Goal: Find specific page/section

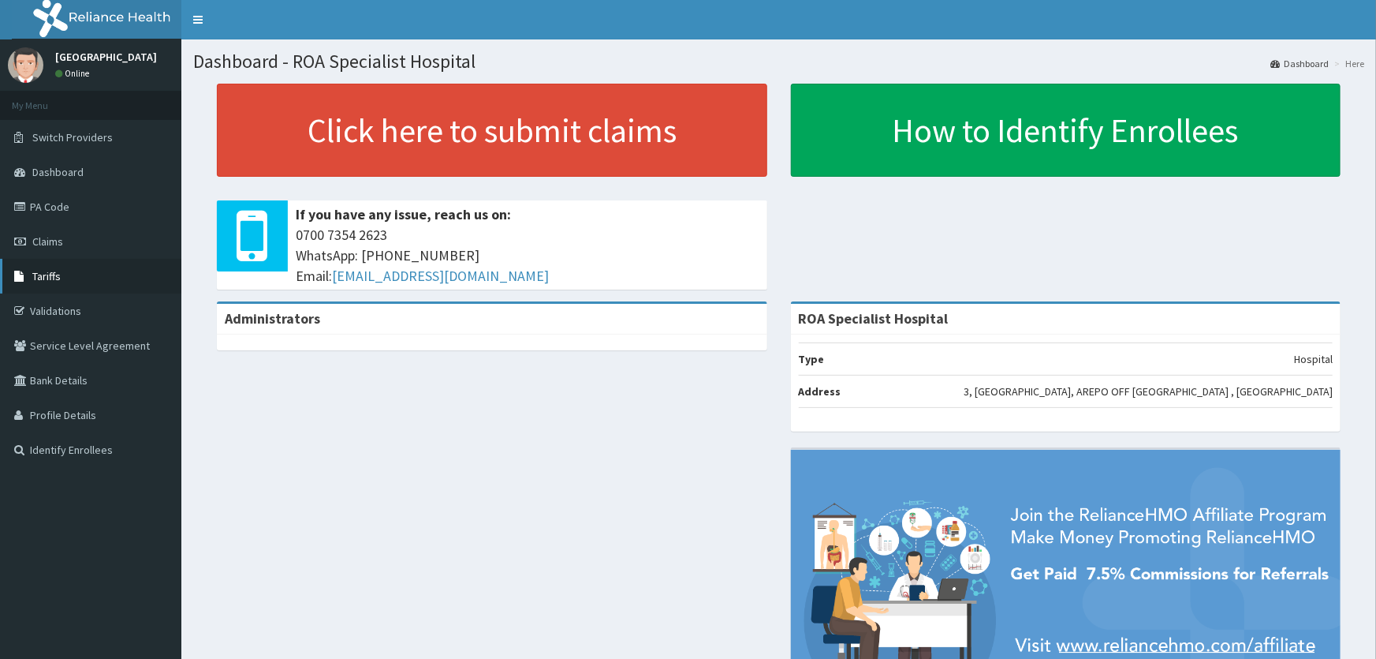
click at [55, 278] on span "Tariffs" at bounding box center [46, 276] width 28 height 14
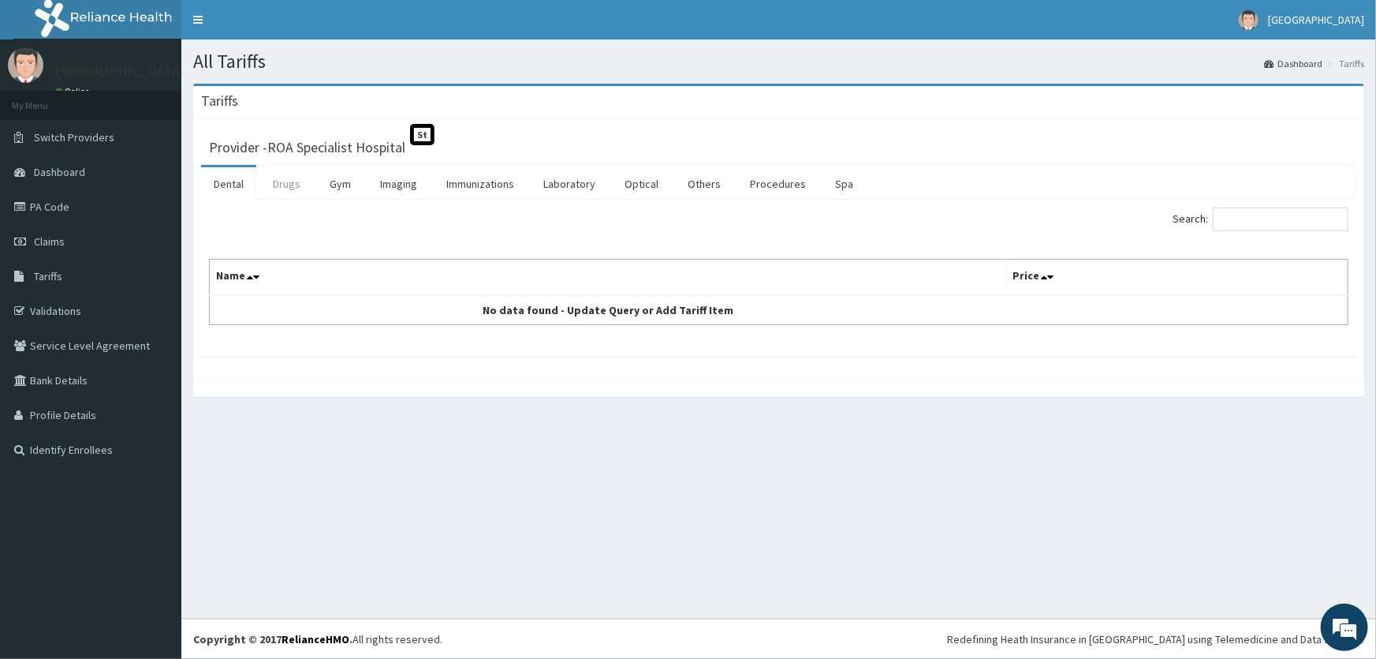
click at [282, 196] on link "Drugs" at bounding box center [286, 183] width 53 height 33
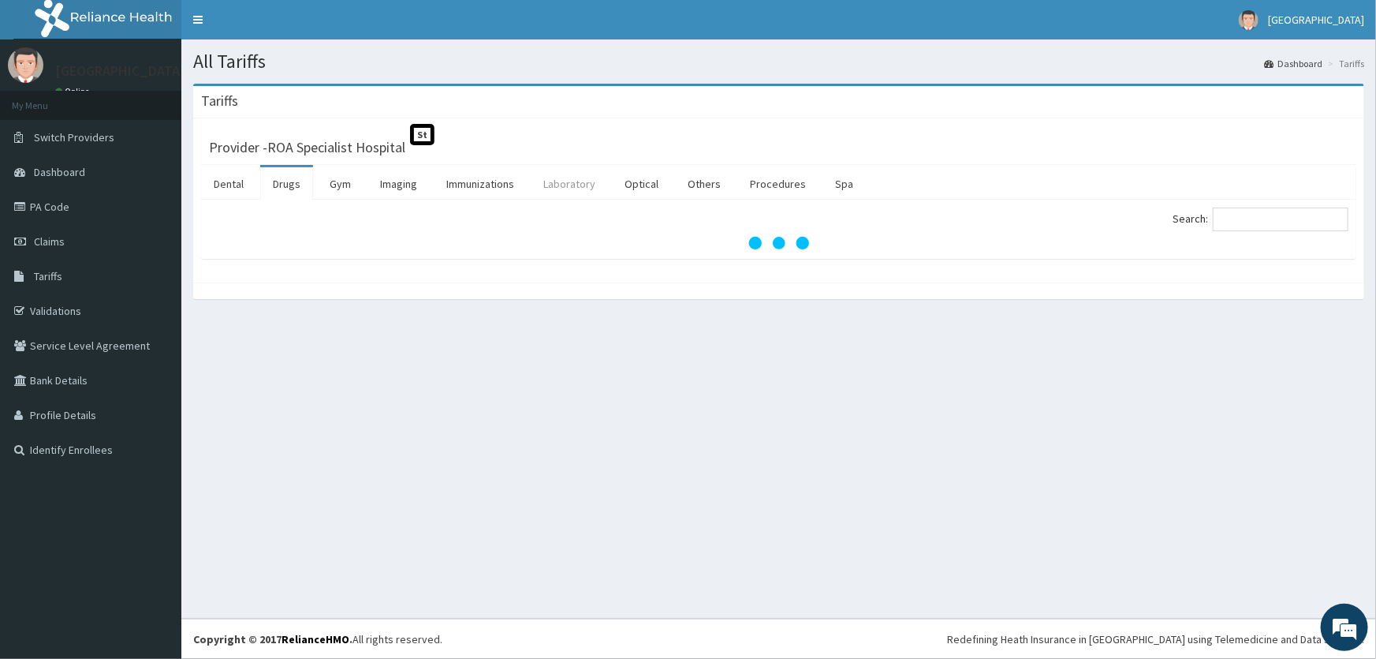
click at [564, 186] on link "Laboratory" at bounding box center [569, 183] width 77 height 33
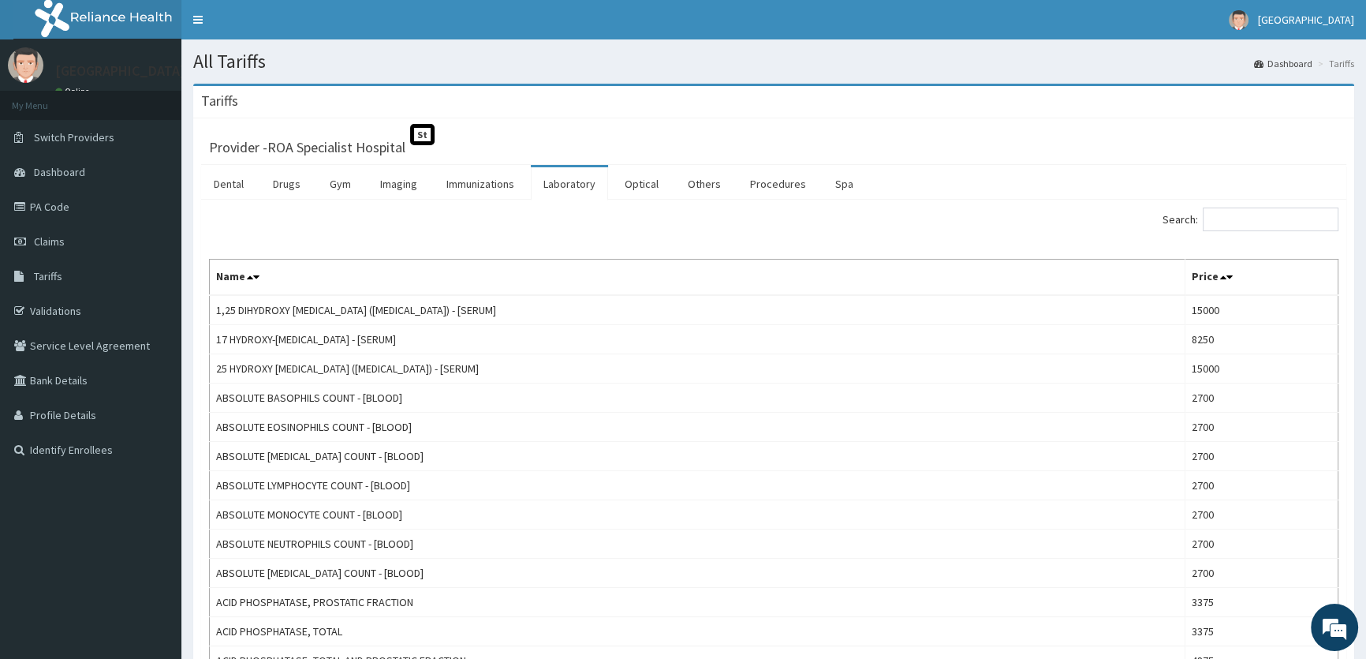
click at [1264, 230] on div "Search:" at bounding box center [1062, 221] width 553 height 28
click at [1256, 218] on input "Search:" at bounding box center [1271, 219] width 136 height 24
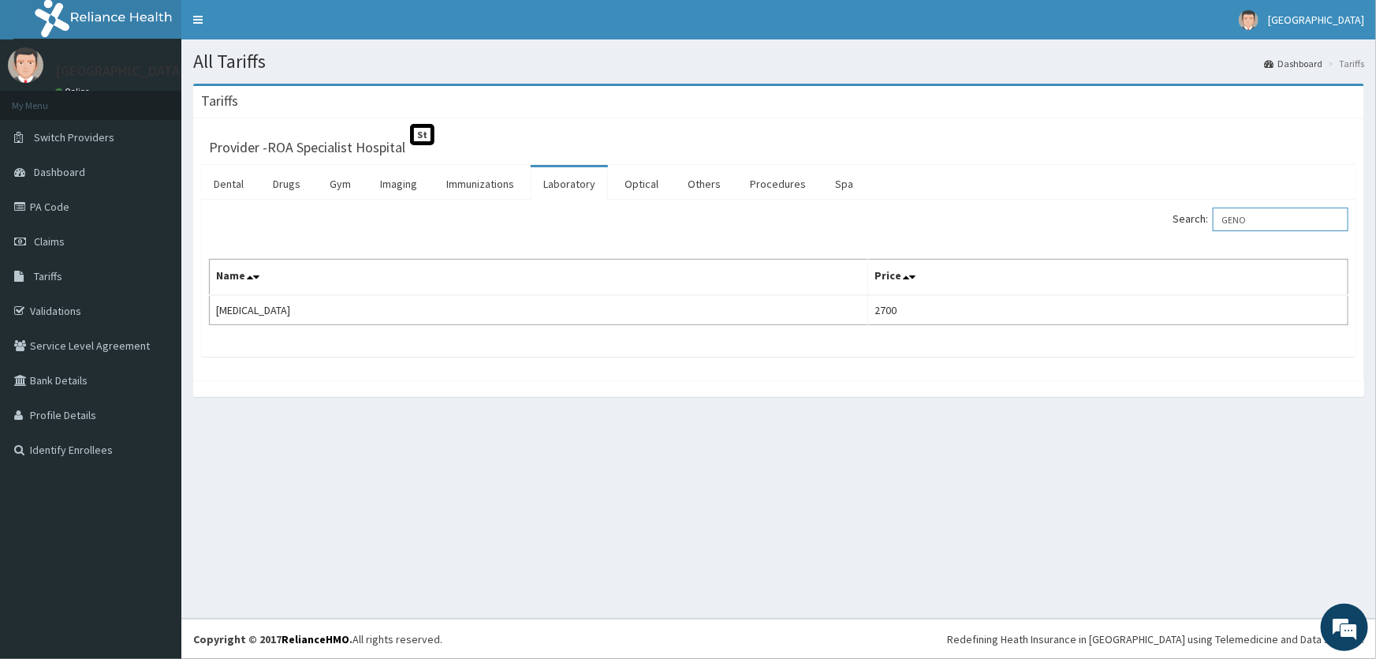
drag, startPoint x: 1270, startPoint y: 217, endPoint x: 1155, endPoint y: 252, distance: 119.5
click at [1159, 248] on div "Search: GENO Name Price [MEDICAL_DATA] 2700" at bounding box center [779, 266] width 1140 height 118
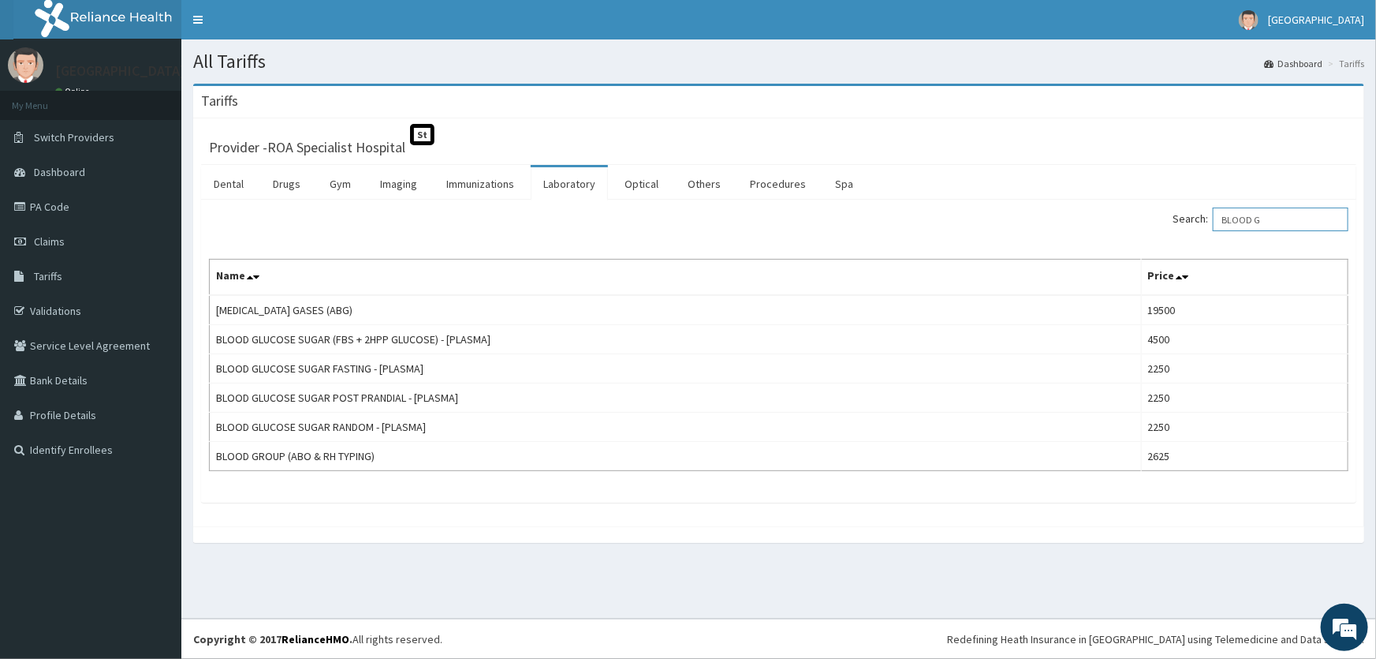
type input "BLOOD G"
